Goal: Navigation & Orientation: Find specific page/section

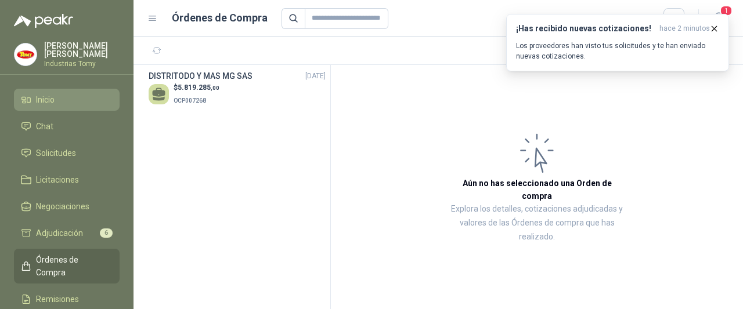
click at [61, 98] on li "Inicio" at bounding box center [67, 99] width 92 height 13
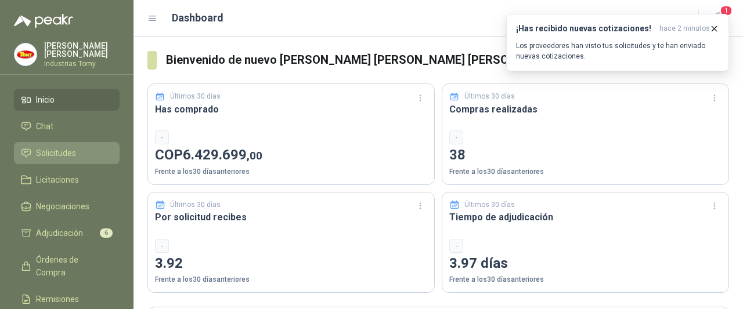
click at [67, 153] on span "Solicitudes" at bounding box center [56, 153] width 40 height 13
